Goal: Transaction & Acquisition: Purchase product/service

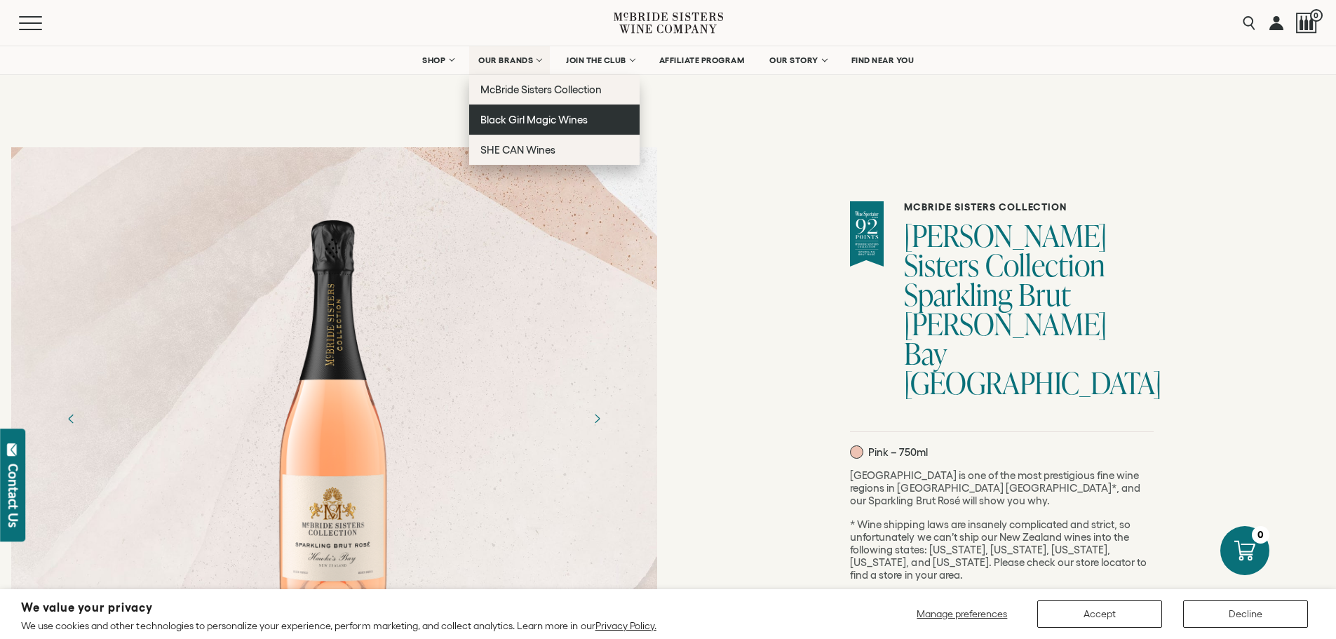
click at [503, 117] on span "Black Girl Magic Wines" at bounding box center [534, 120] width 107 height 12
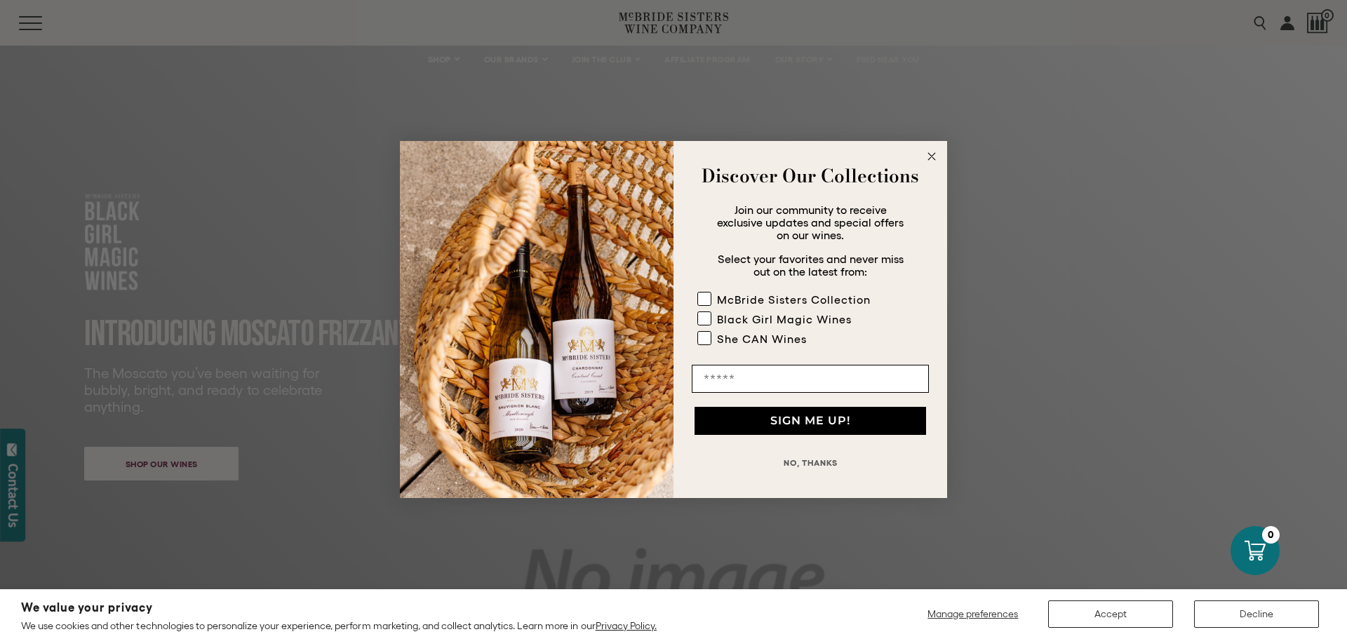
click at [931, 157] on icon "Close dialog" at bounding box center [931, 156] width 7 height 7
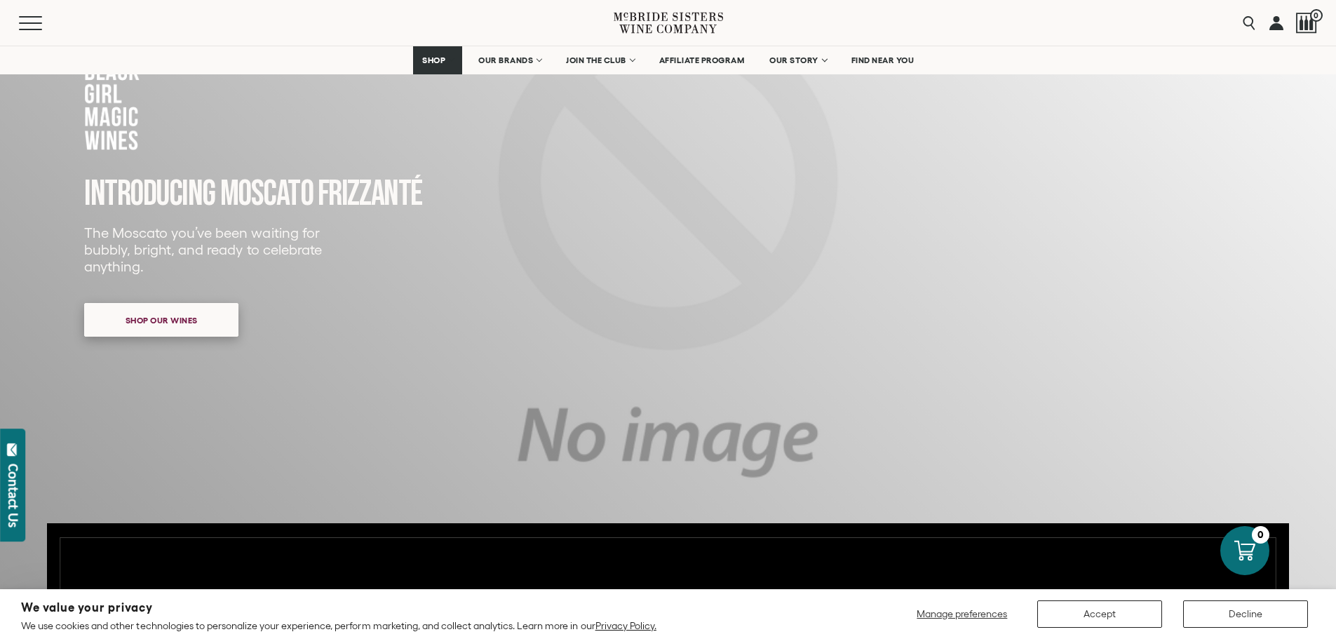
click at [139, 316] on span "Shop our wines" at bounding box center [161, 320] width 121 height 27
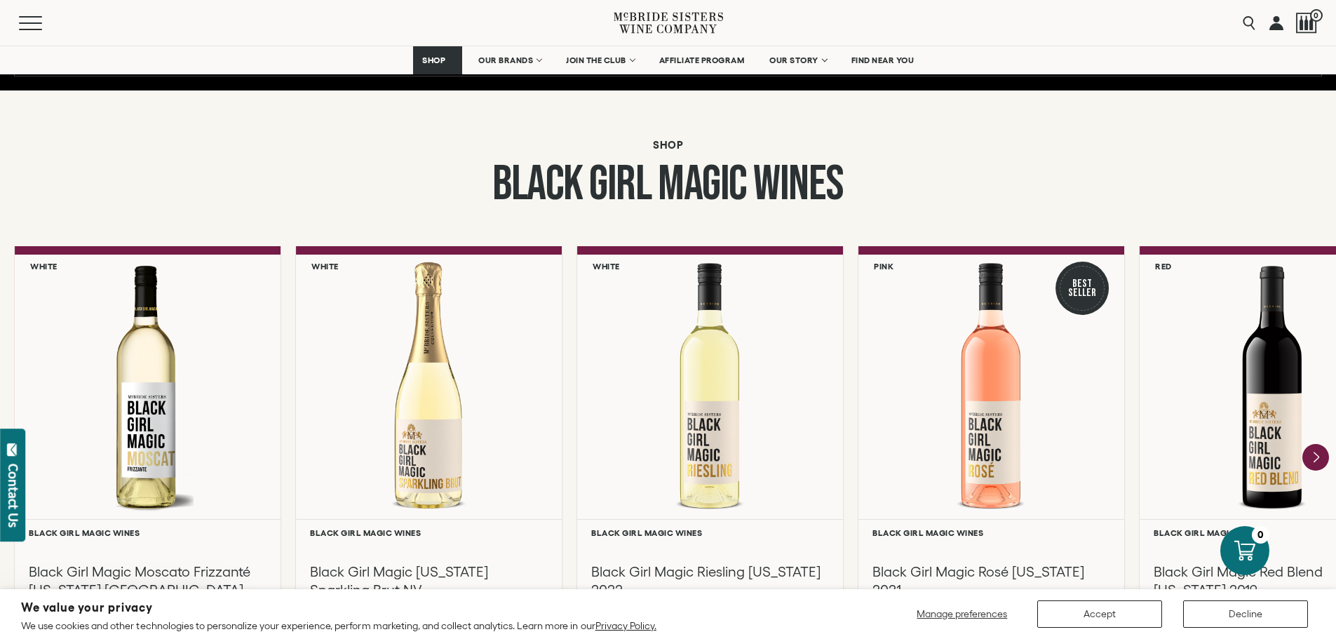
scroll to position [1092, 0]
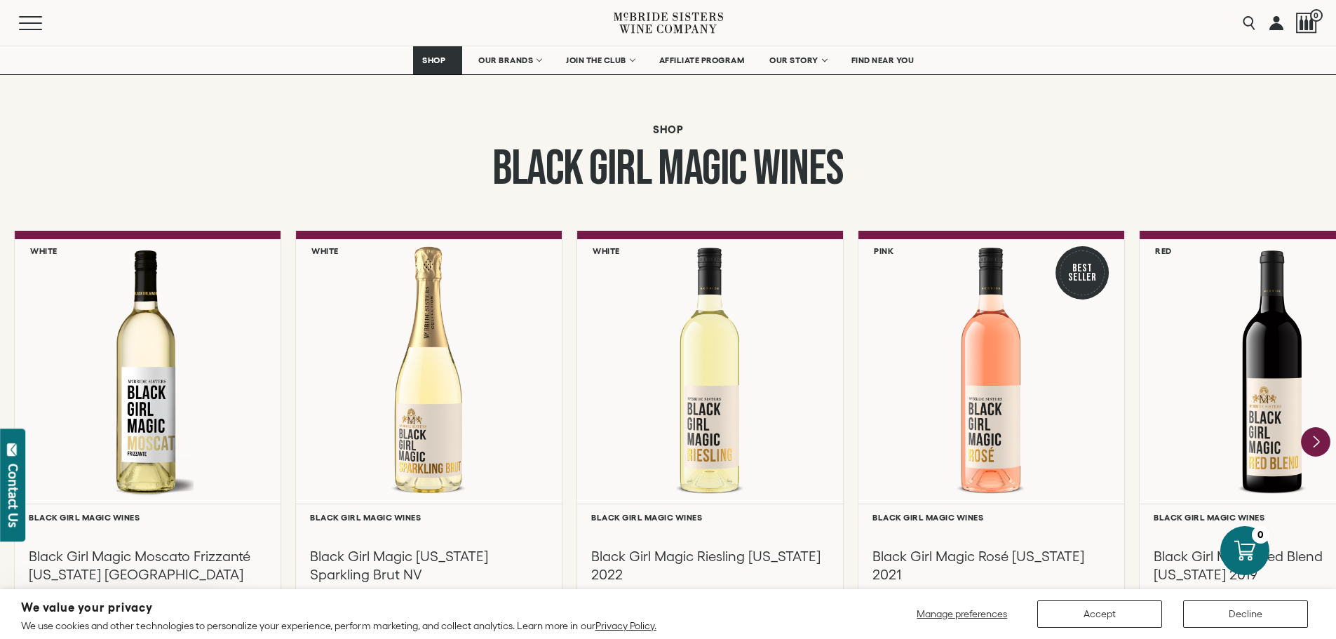
click at [1319, 438] on icon "Next" at bounding box center [1315, 441] width 29 height 29
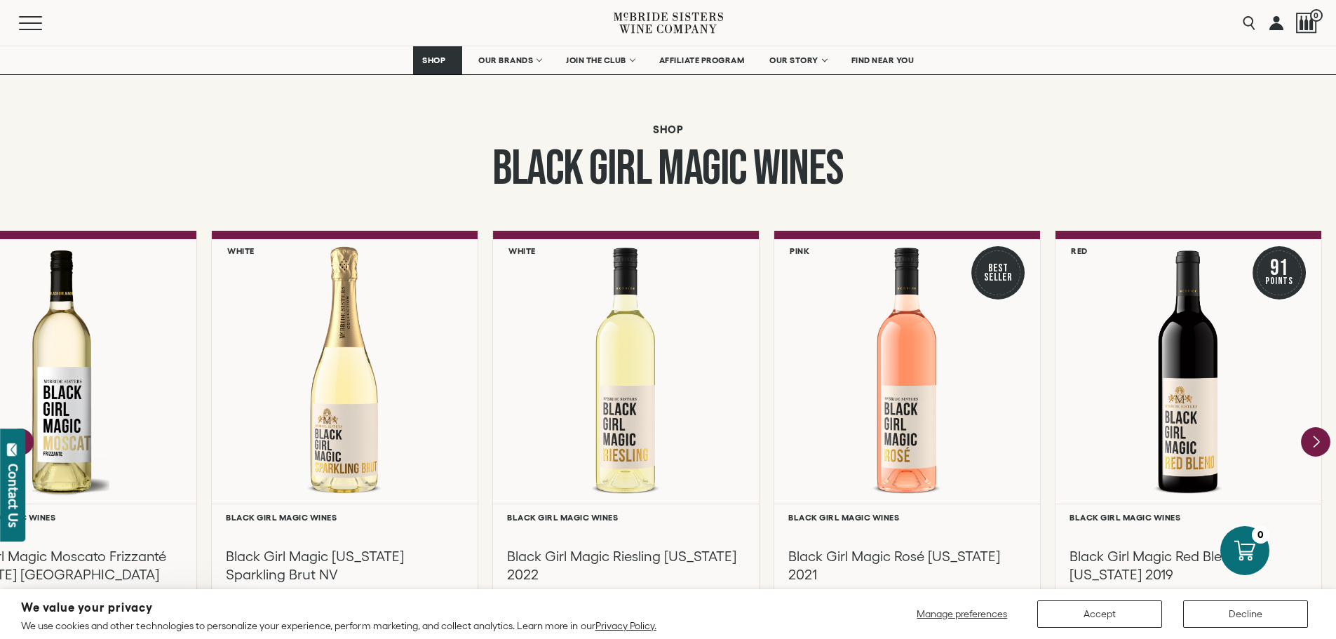
click at [0, 0] on div at bounding box center [0, 0] width 0 height 0
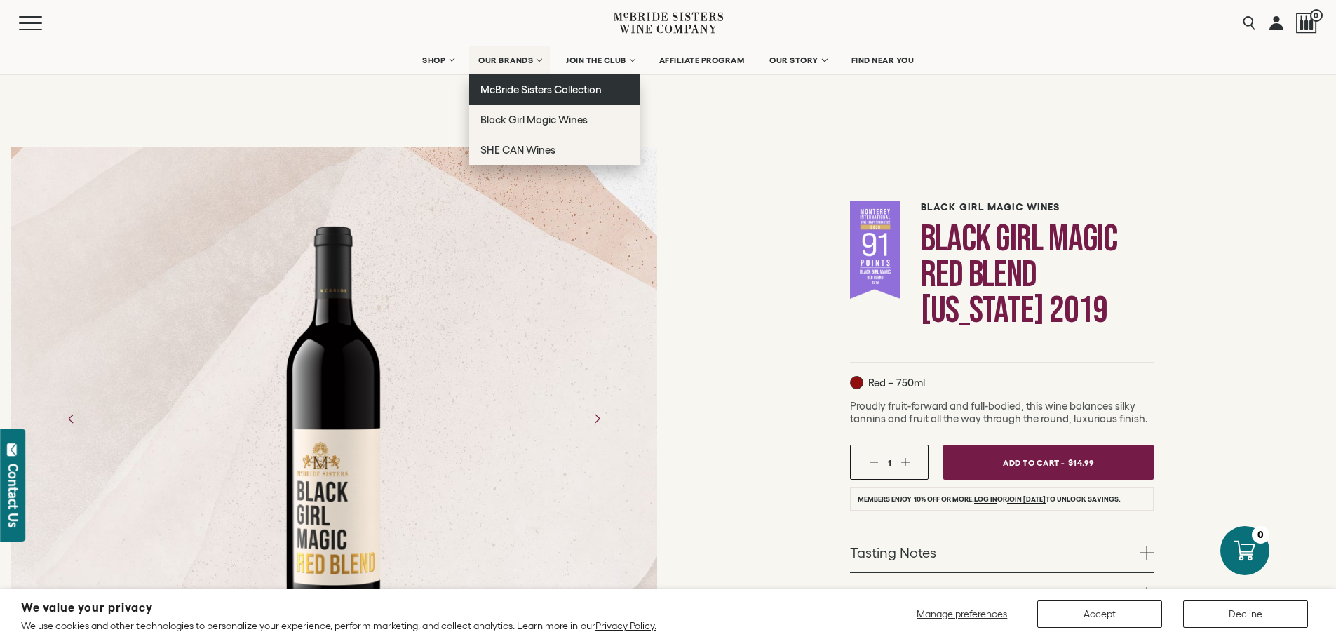
click at [499, 90] on span "McBride Sisters Collection" at bounding box center [542, 89] width 122 height 12
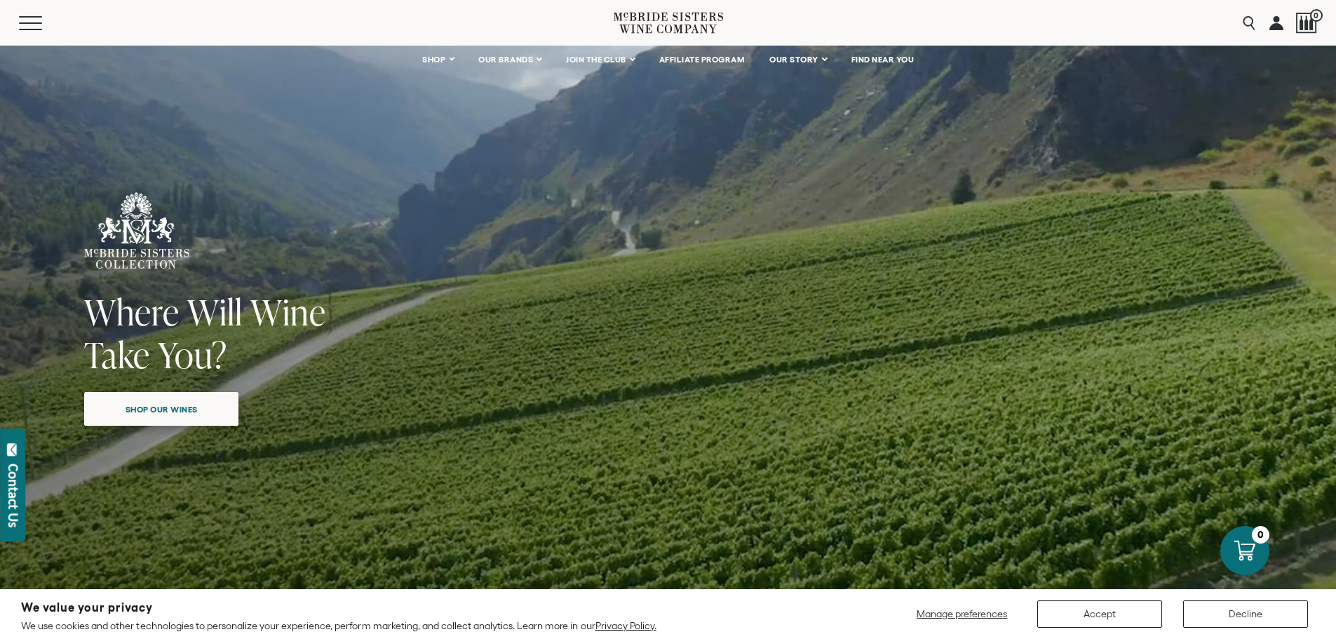
click at [150, 412] on span "Shop our wines" at bounding box center [161, 409] width 121 height 27
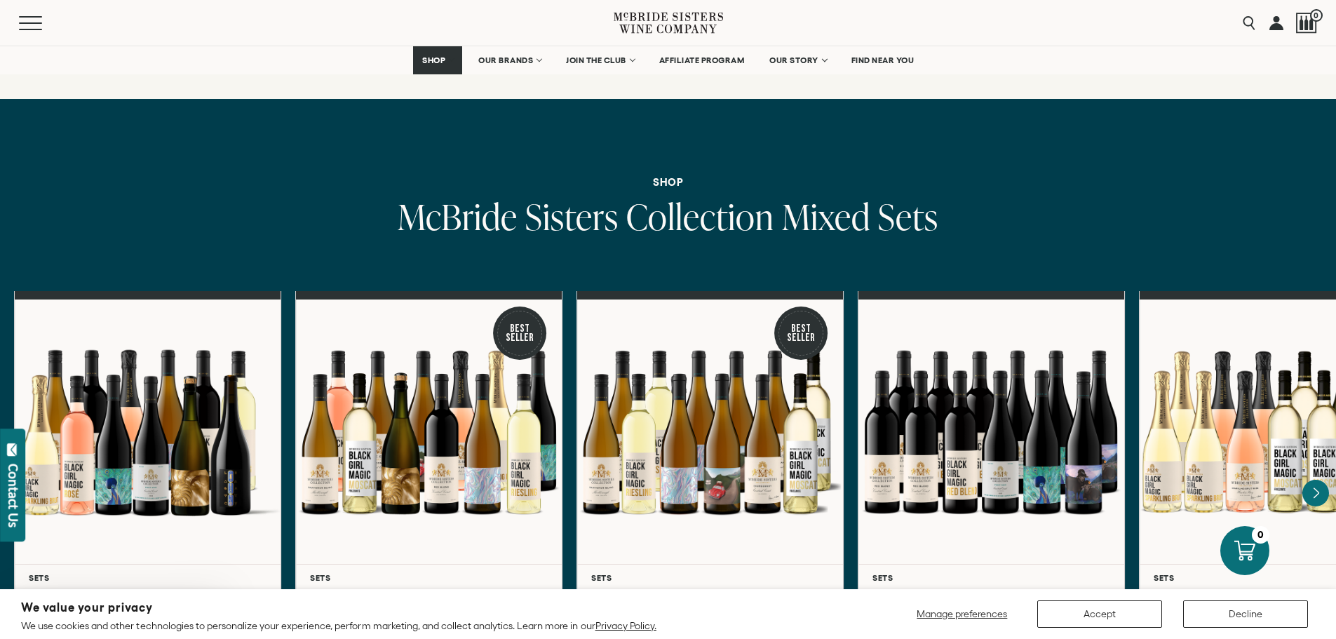
scroll to position [4378, 0]
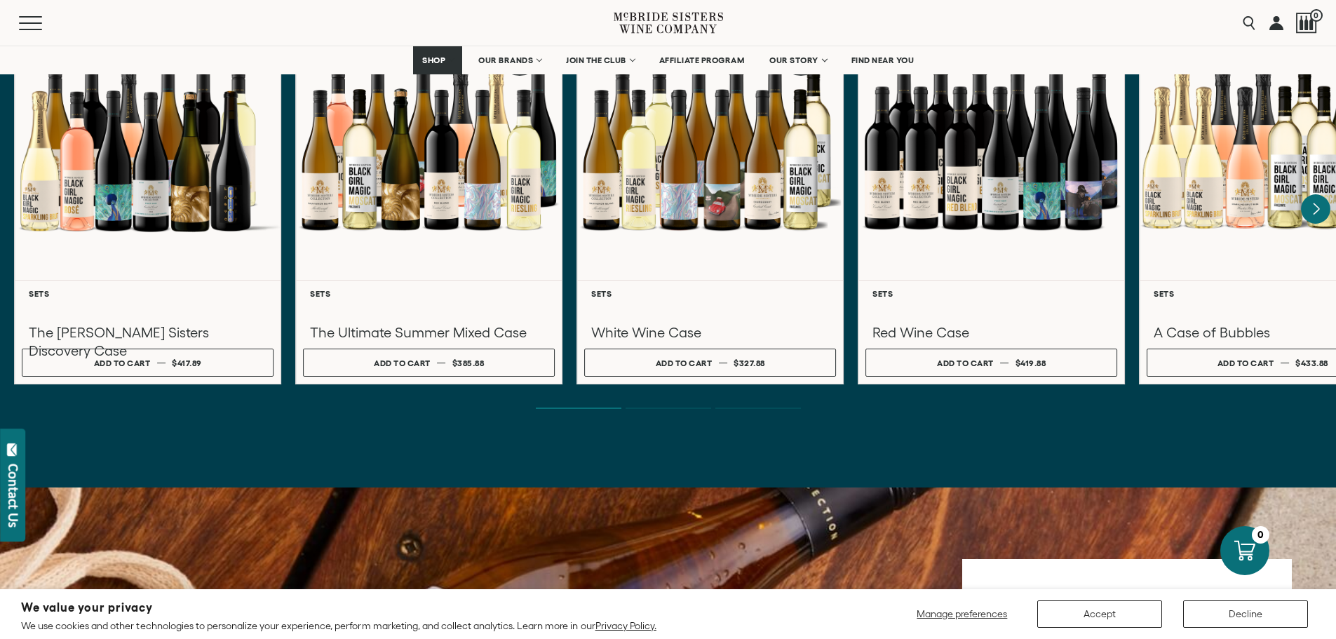
click at [1315, 212] on icon "Next" at bounding box center [1317, 208] width 6 height 11
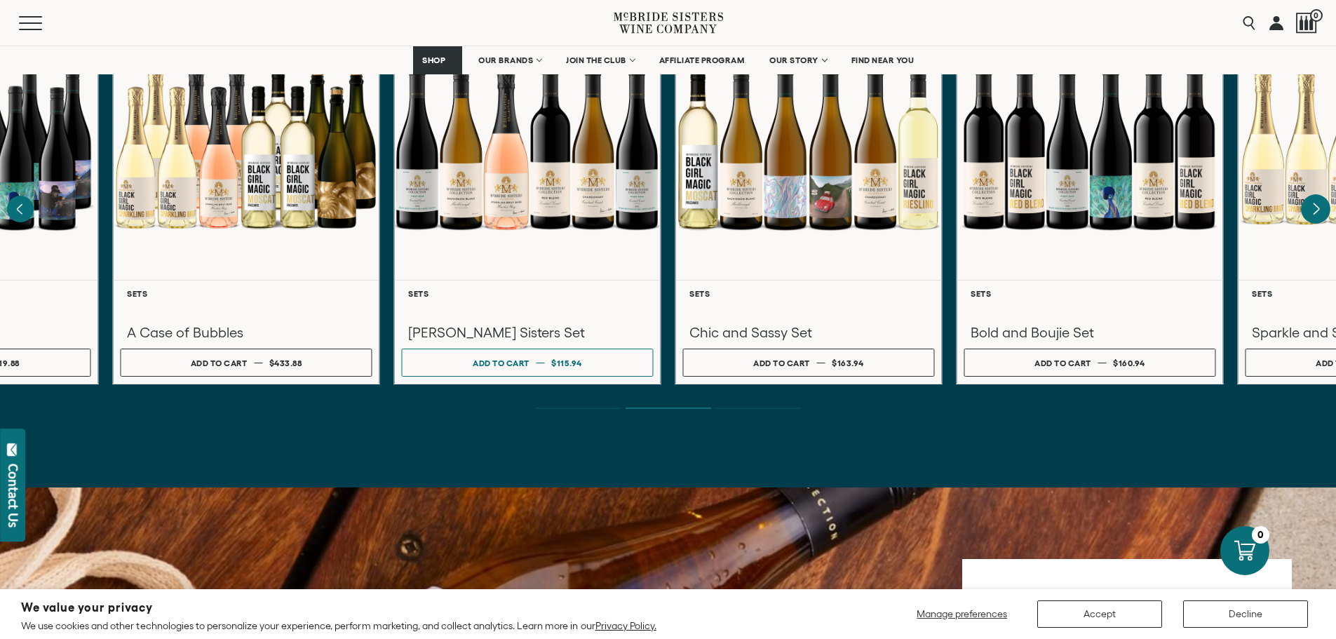
click at [1315, 212] on icon "Next" at bounding box center [1317, 208] width 6 height 11
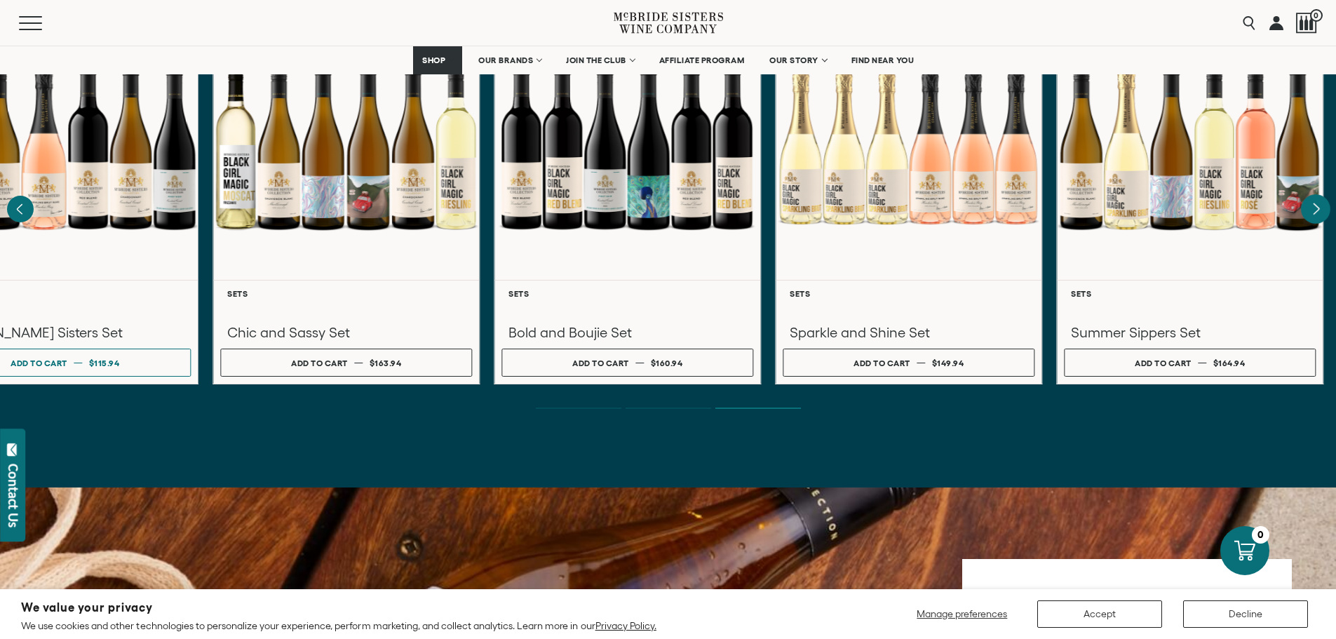
click at [1315, 212] on div at bounding box center [1190, 147] width 266 height 264
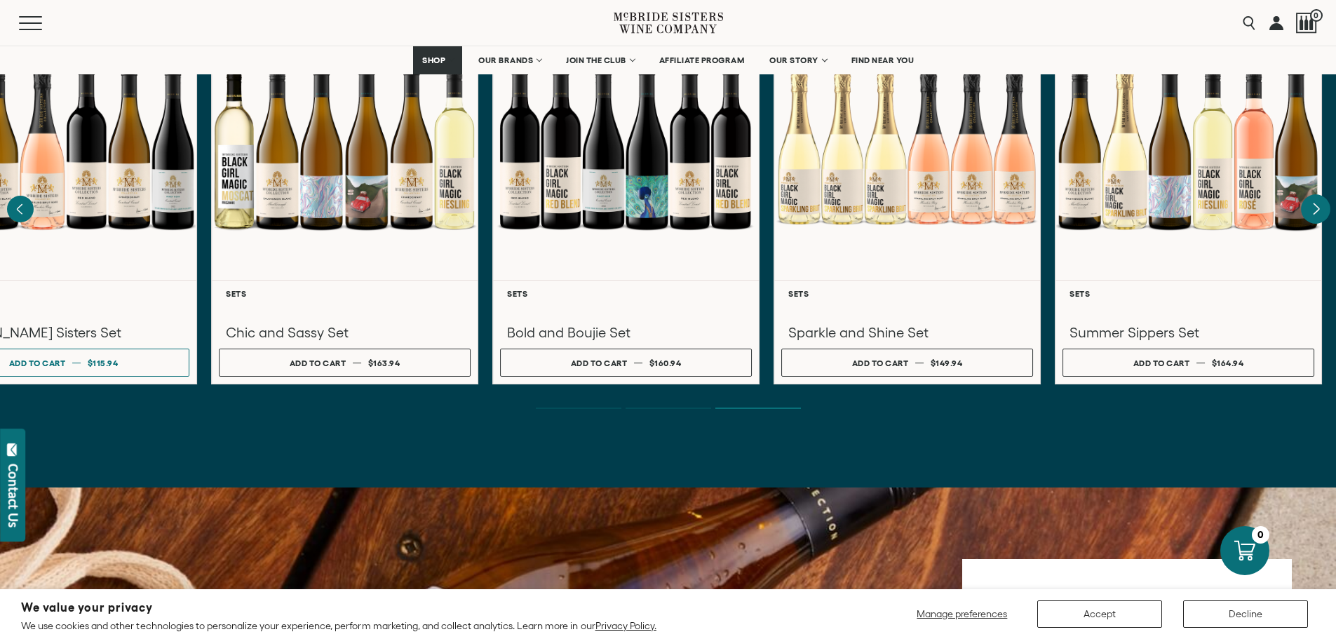
click at [1315, 212] on div at bounding box center [1189, 147] width 266 height 264
